Goal: Check status: Check status

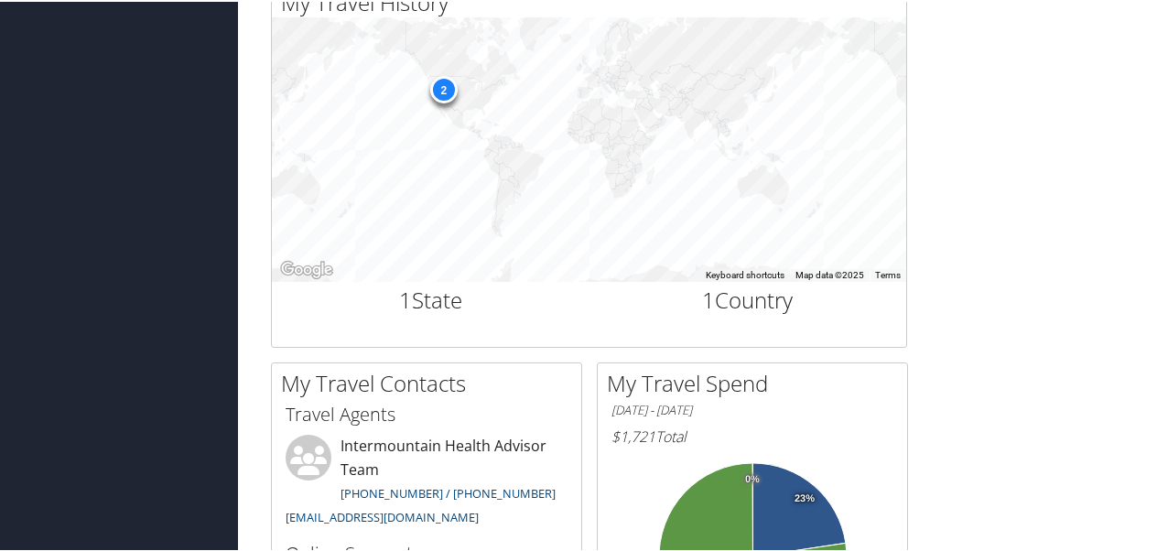
scroll to position [605, 0]
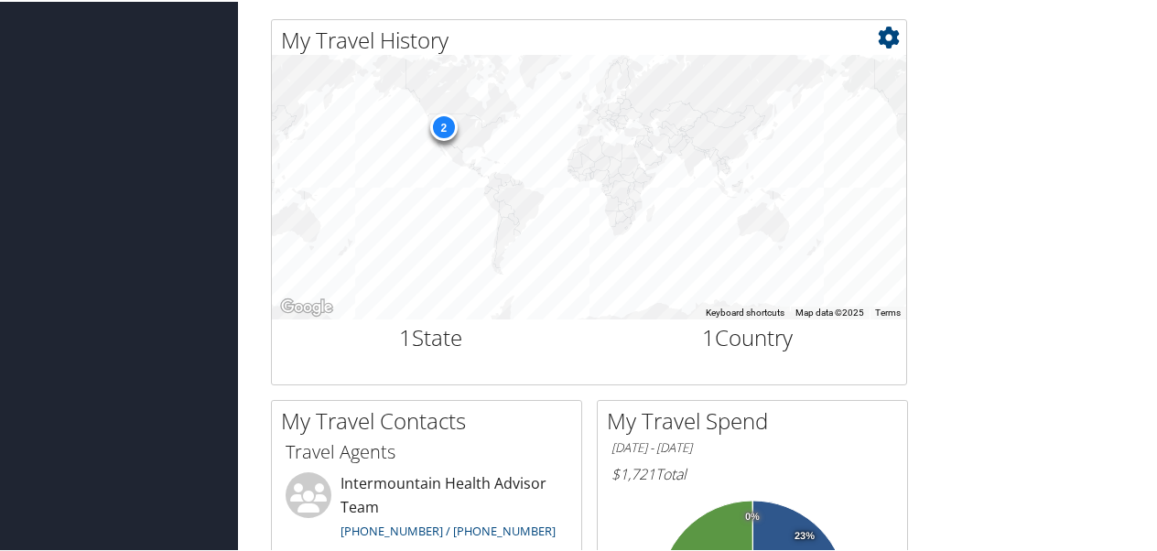
click at [445, 125] on div "2" at bounding box center [442, 125] width 27 height 27
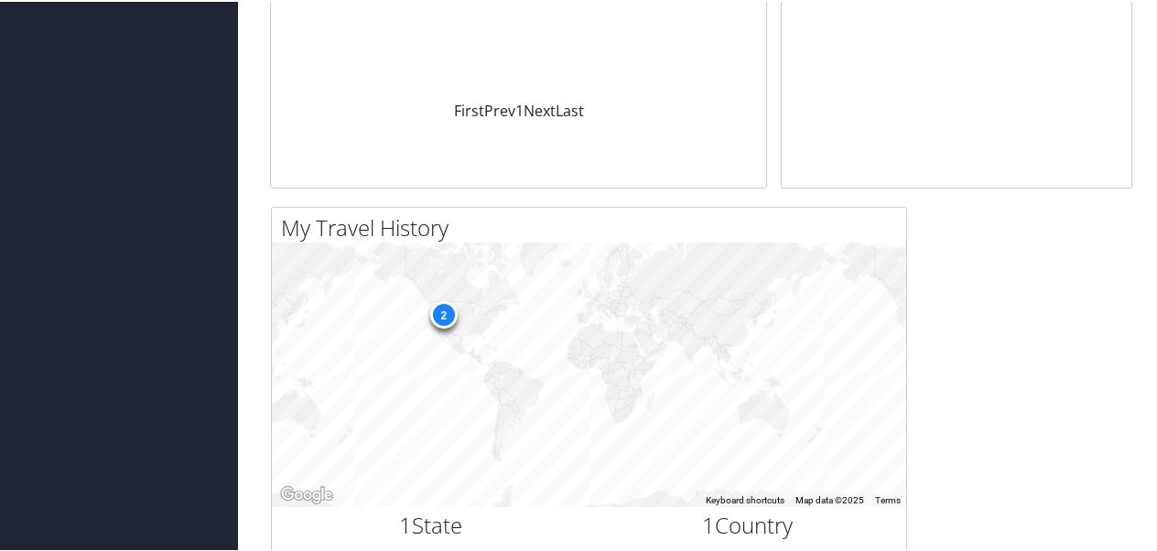
scroll to position [408, 0]
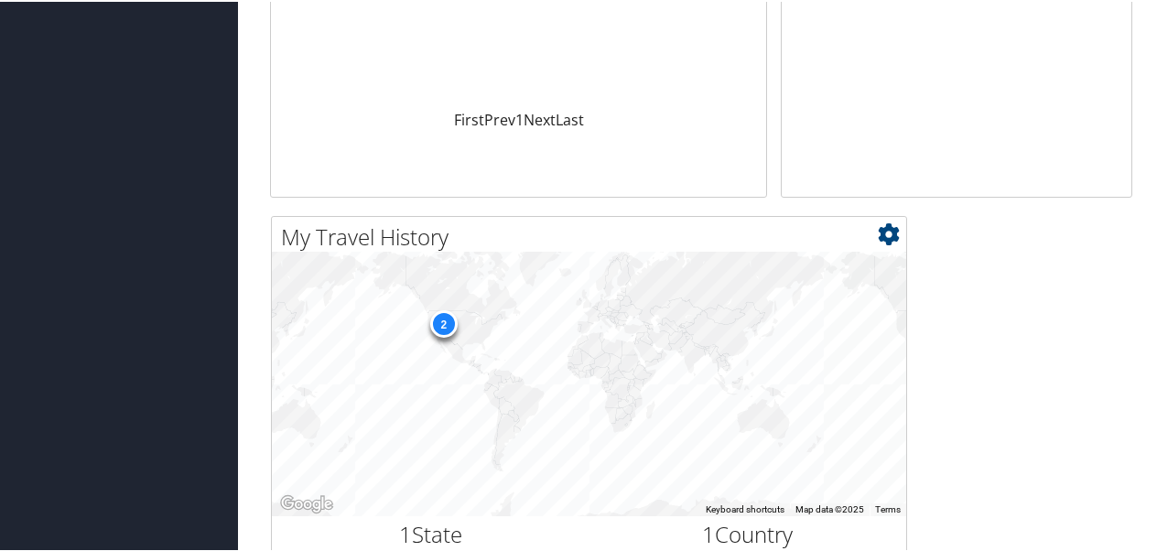
click at [439, 341] on div "2" at bounding box center [589, 383] width 635 height 264
click at [443, 322] on div "2" at bounding box center [442, 322] width 27 height 27
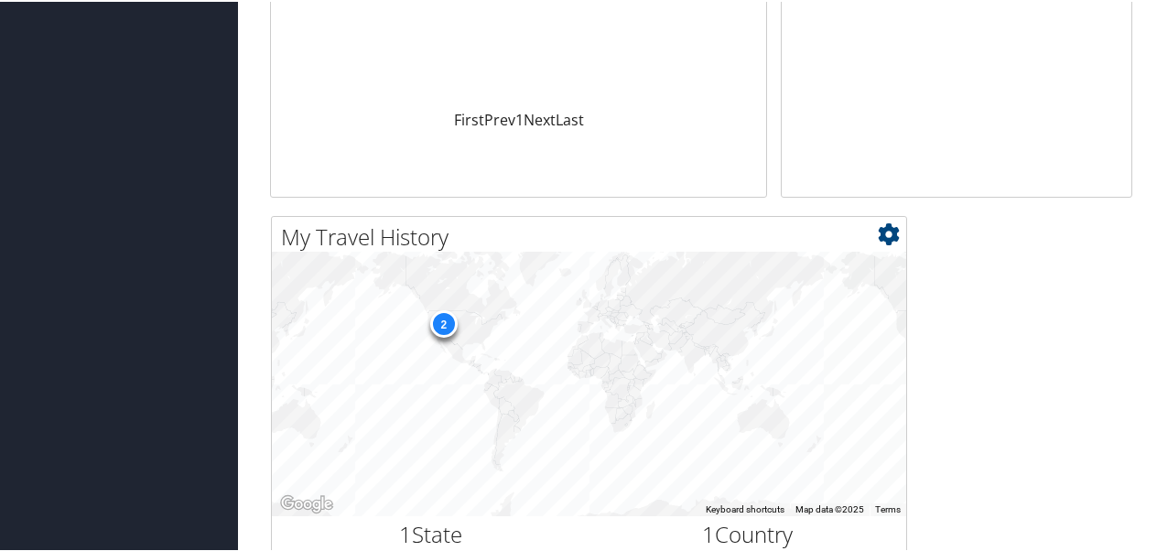
click at [443, 322] on div "2" at bounding box center [442, 322] width 27 height 27
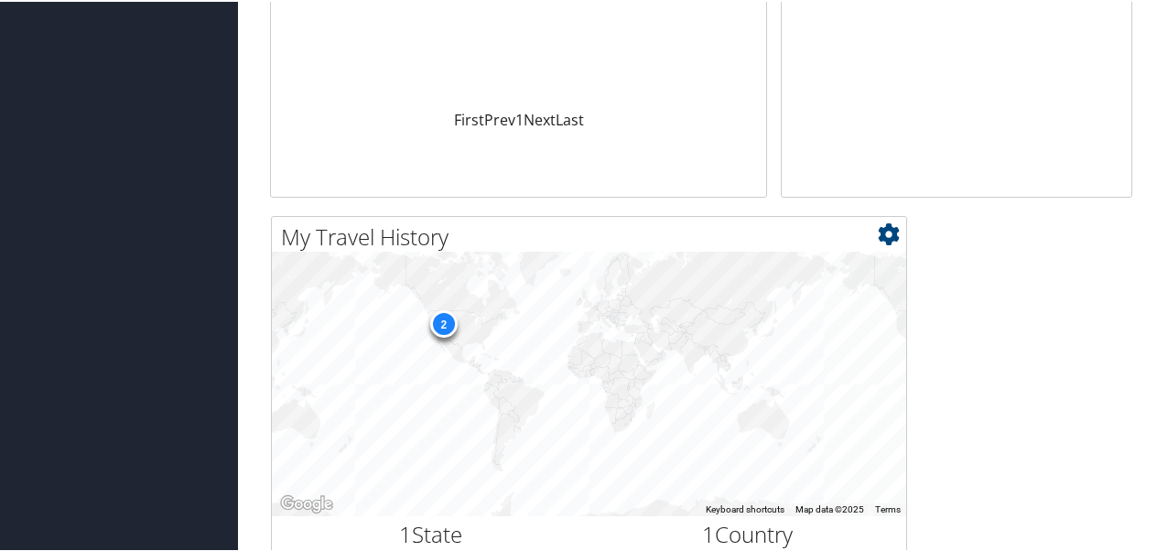
click at [443, 322] on div "2" at bounding box center [442, 322] width 27 height 27
drag, startPoint x: 443, startPoint y: 313, endPoint x: 439, endPoint y: 324, distance: 11.9
click at [439, 324] on div "2" at bounding box center [442, 322] width 27 height 27
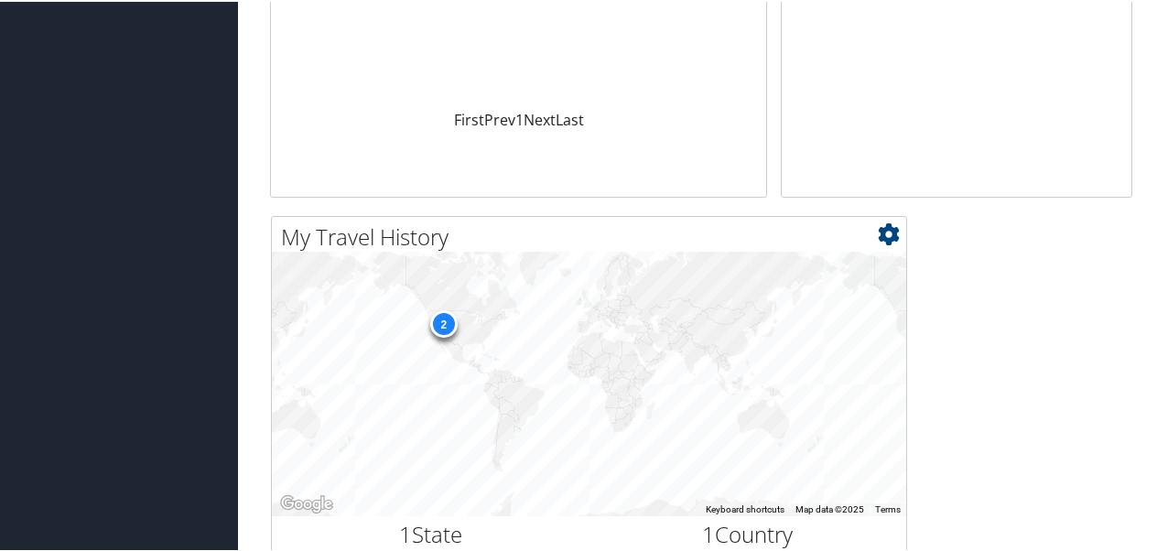
click at [439, 324] on div "2" at bounding box center [442, 322] width 27 height 27
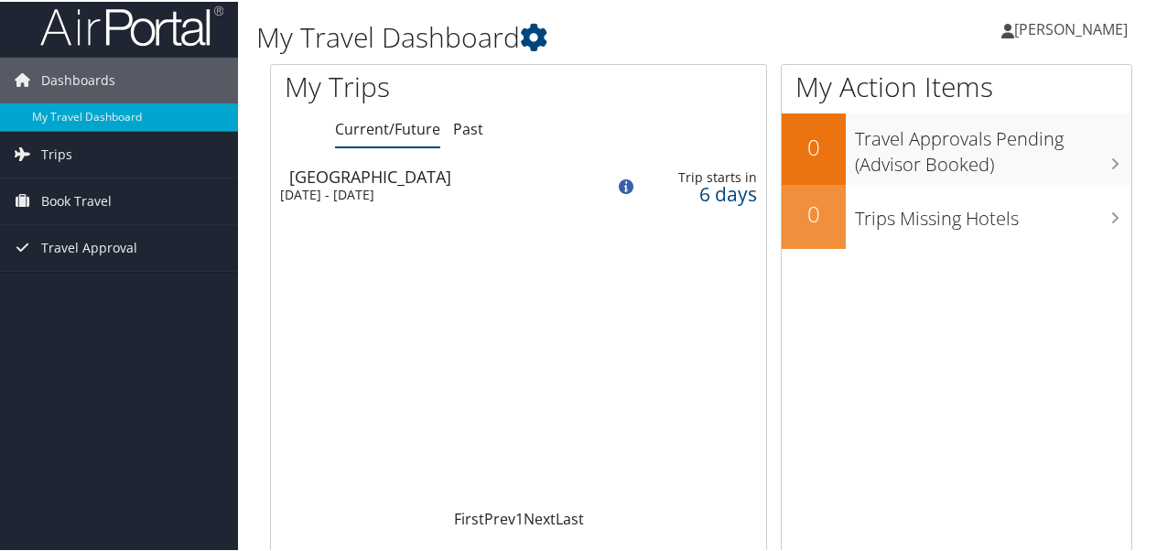
scroll to position [0, 0]
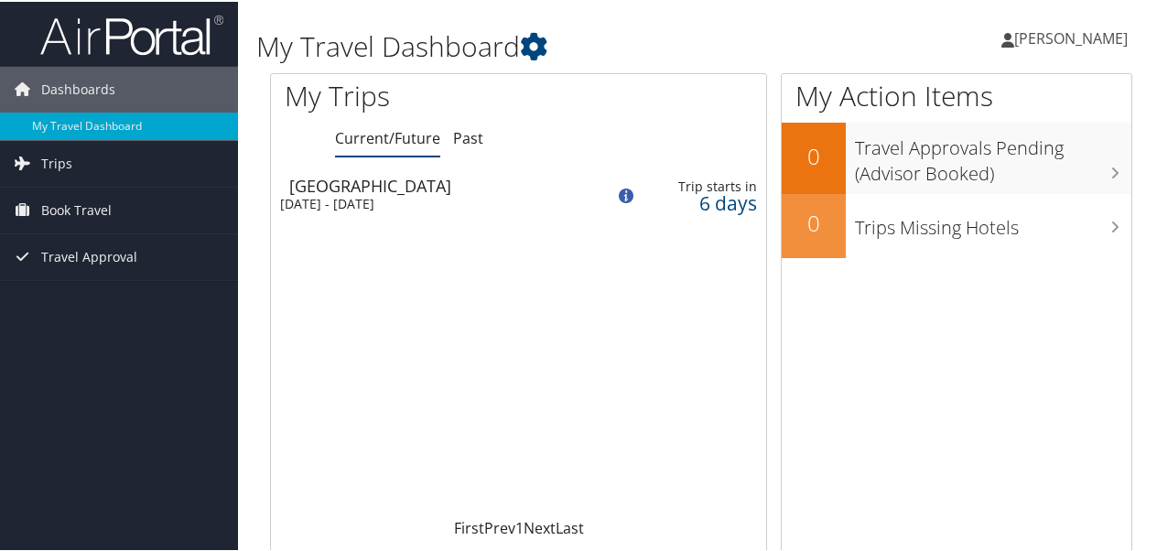
click at [392, 201] on div "[DATE] - [DATE]" at bounding box center [429, 202] width 298 height 16
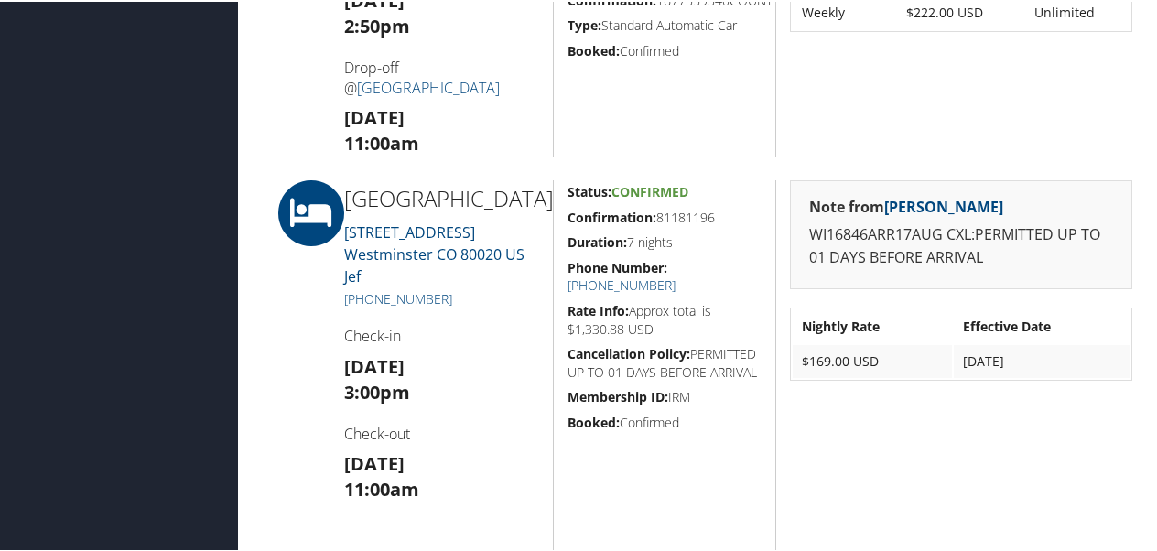
scroll to position [1293, 0]
